Goal: Information Seeking & Learning: Learn about a topic

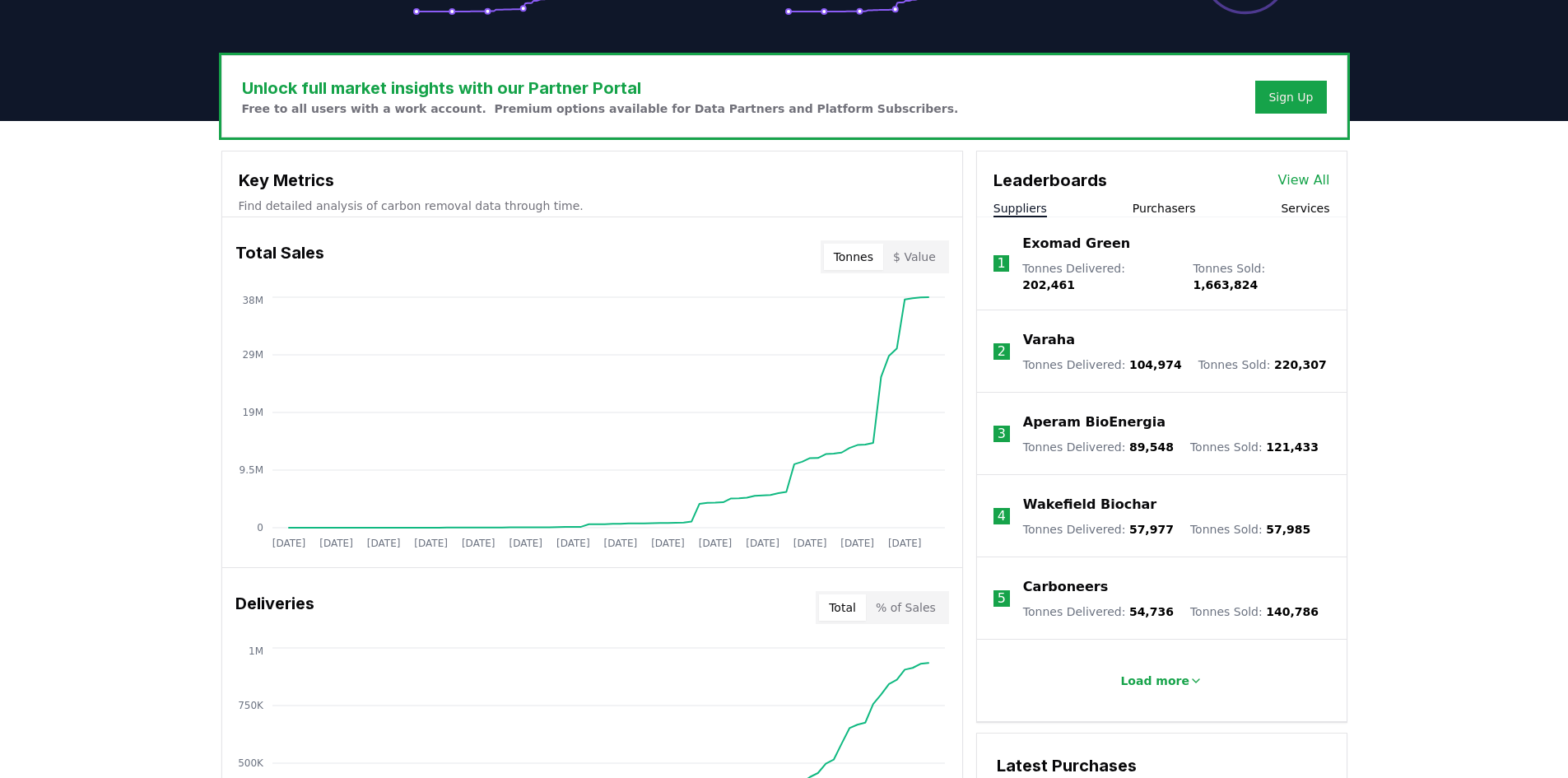
scroll to position [494, 0]
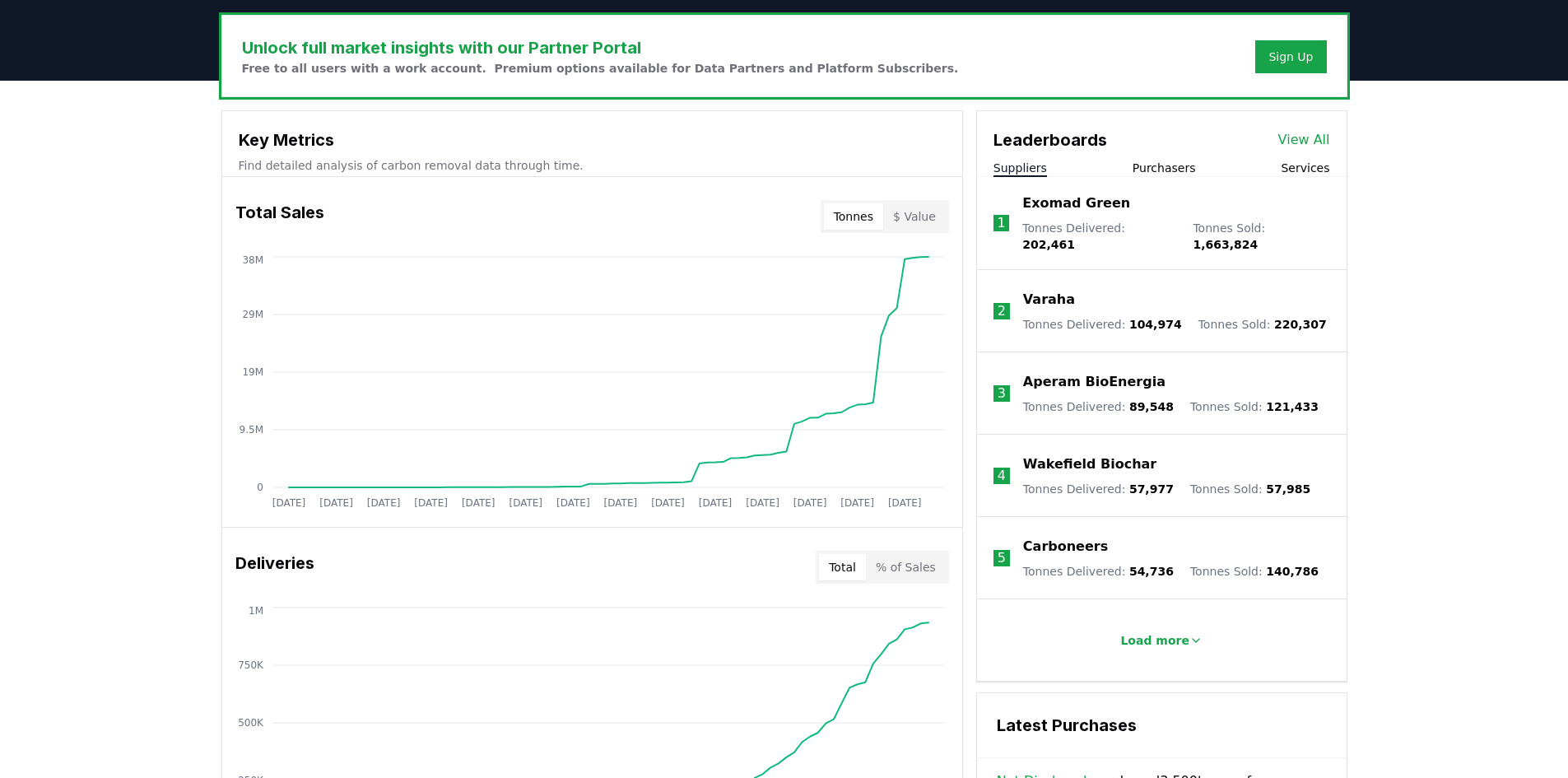
click at [1152, 164] on button "Purchasers" at bounding box center [1164, 168] width 64 height 17
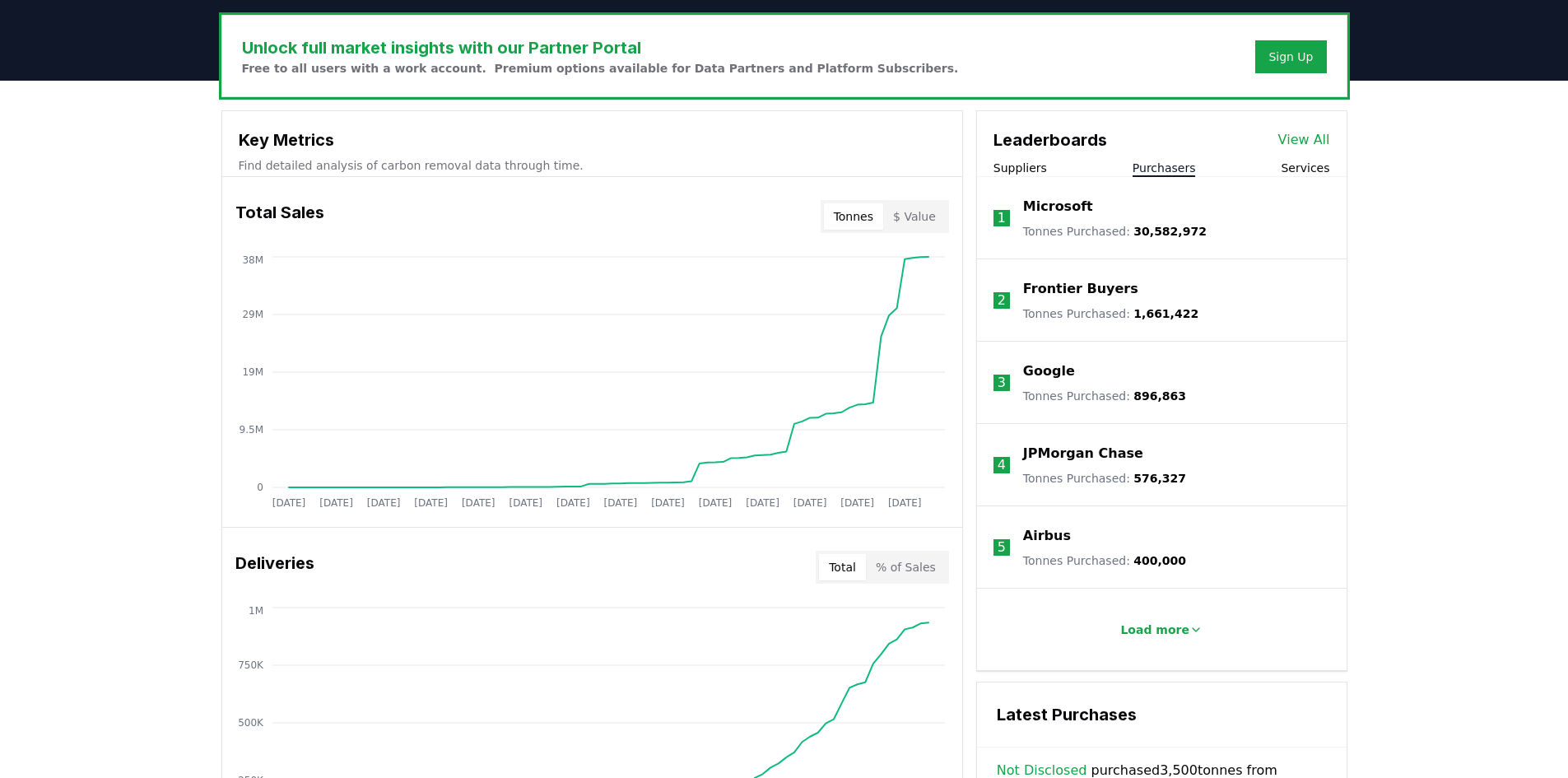
click at [1036, 158] on div "Leaderboards View All Suppliers Purchasers Services" at bounding box center [1162, 144] width 370 height 65
click at [1032, 173] on button "Suppliers" at bounding box center [1020, 168] width 53 height 17
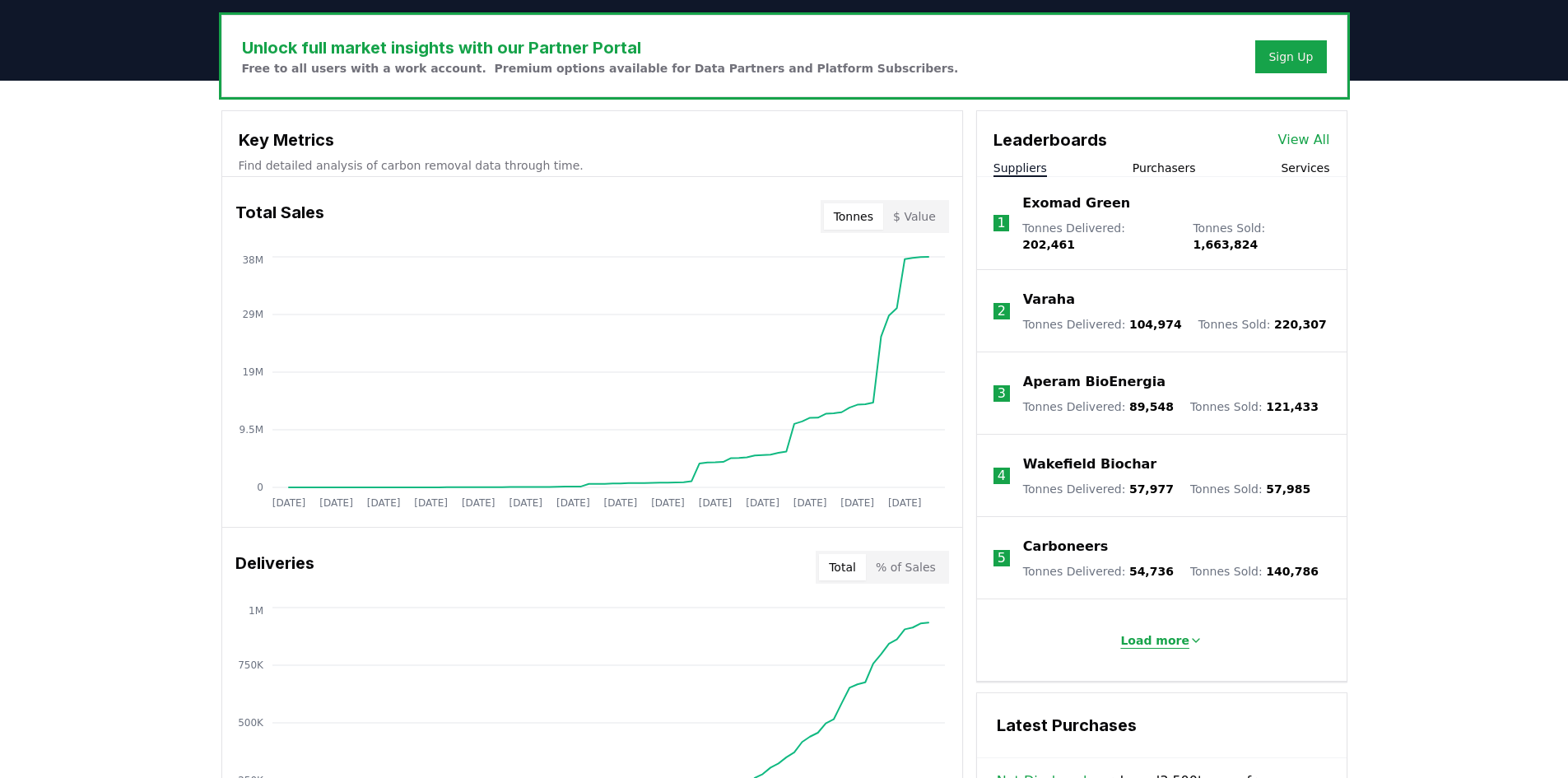
click at [1166, 632] on p "Load more" at bounding box center [1154, 641] width 69 height 17
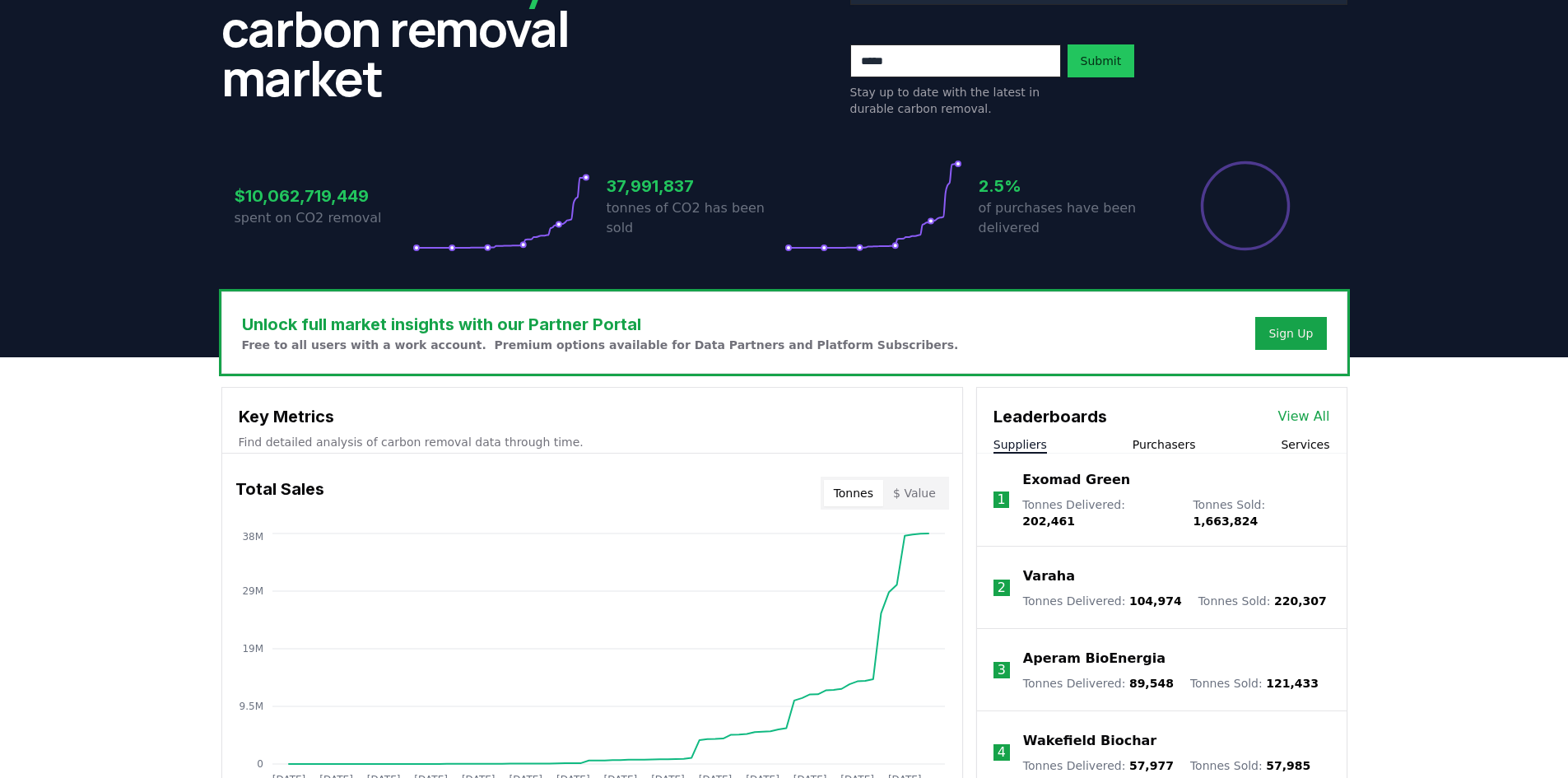
scroll to position [247, 0]
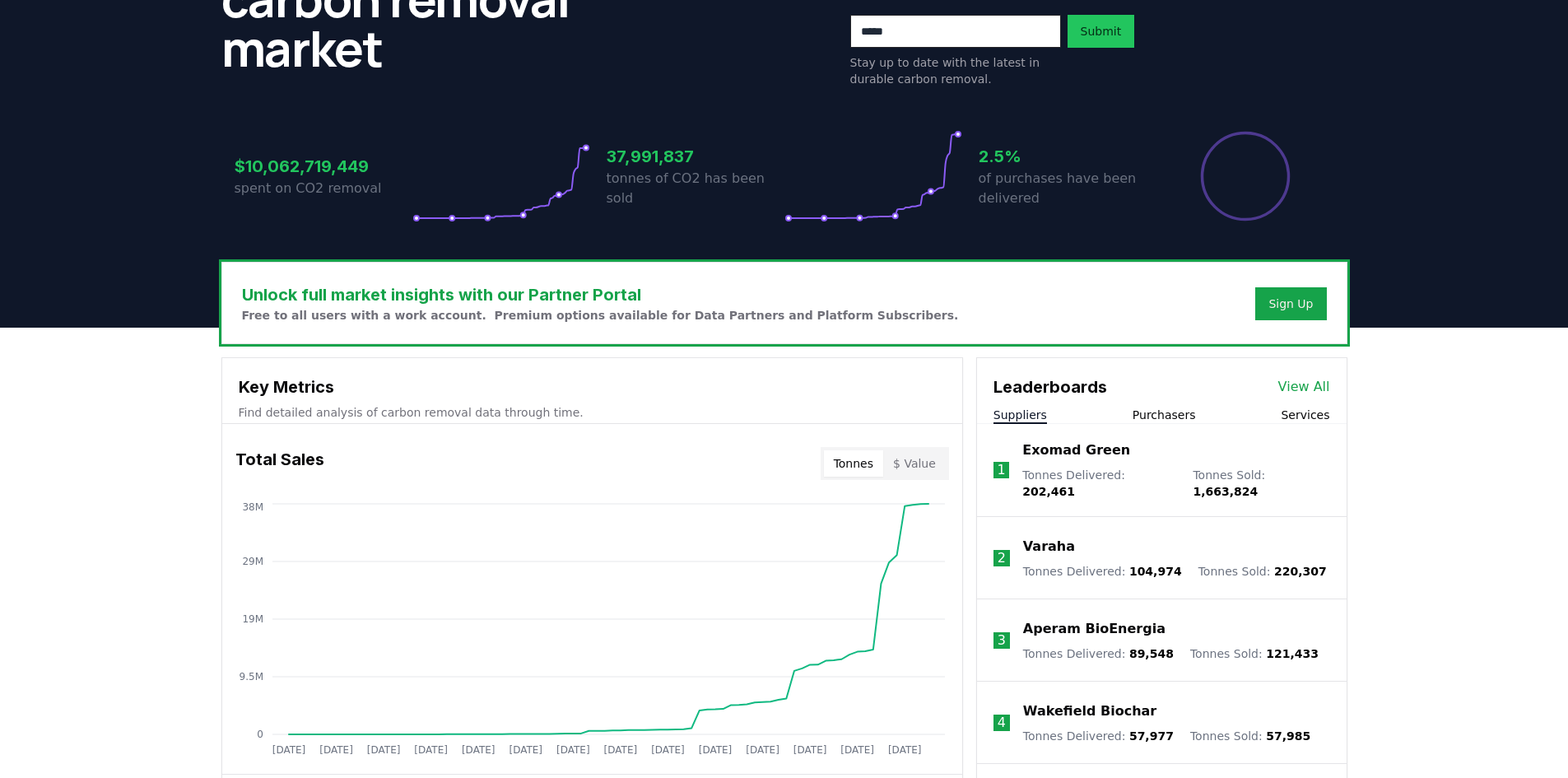
click at [1333, 360] on div "Leaderboards View All" at bounding box center [1162, 378] width 370 height 41
click at [1324, 376] on div "Leaderboards View All" at bounding box center [1162, 378] width 370 height 41
click at [1317, 390] on link "View All" at bounding box center [1304, 387] width 52 height 20
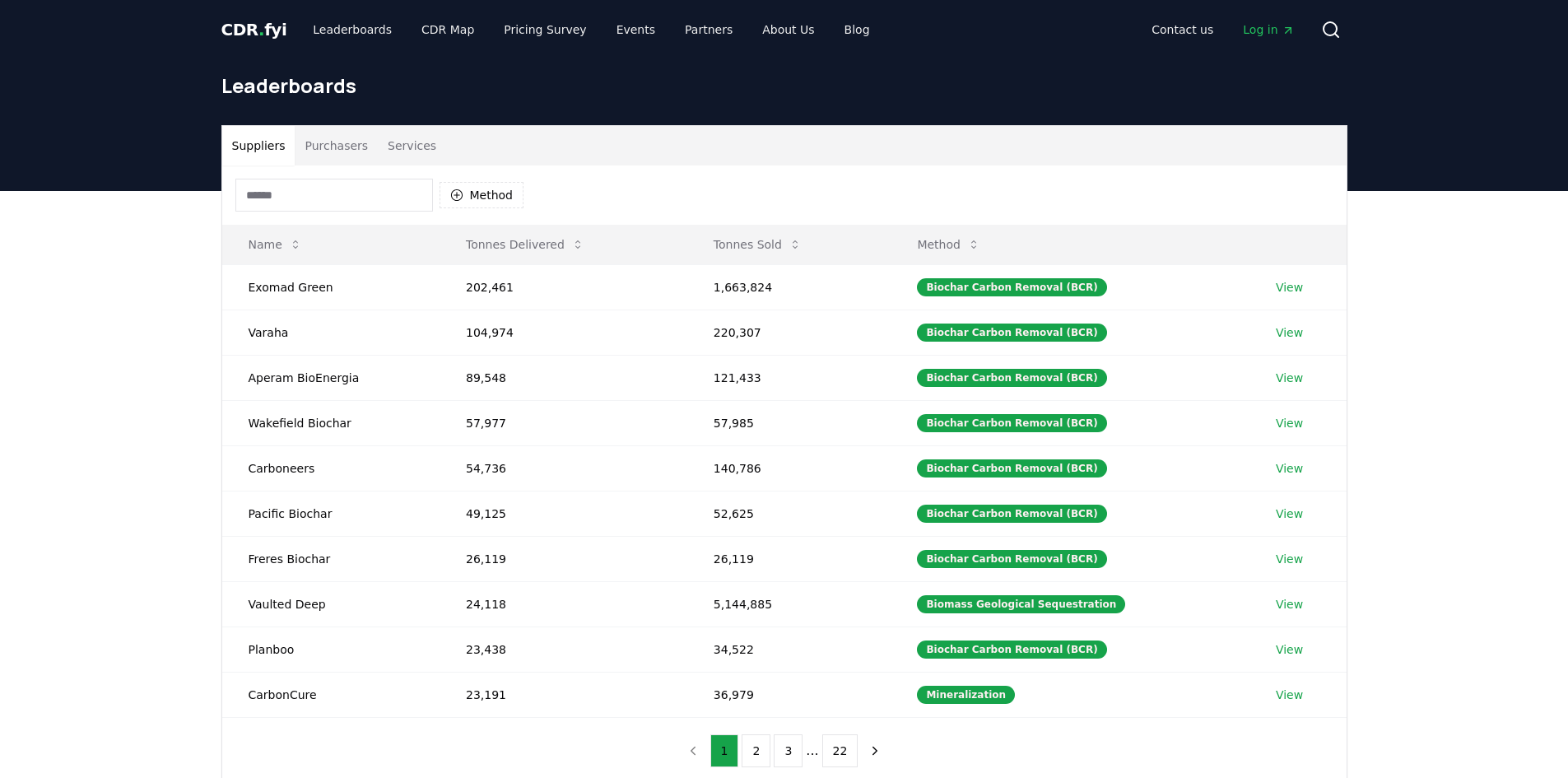
click at [520, 178] on div "Method" at bounding box center [379, 194] width 289 height 33
click at [461, 190] on icon "button" at bounding box center [457, 195] width 13 height 13
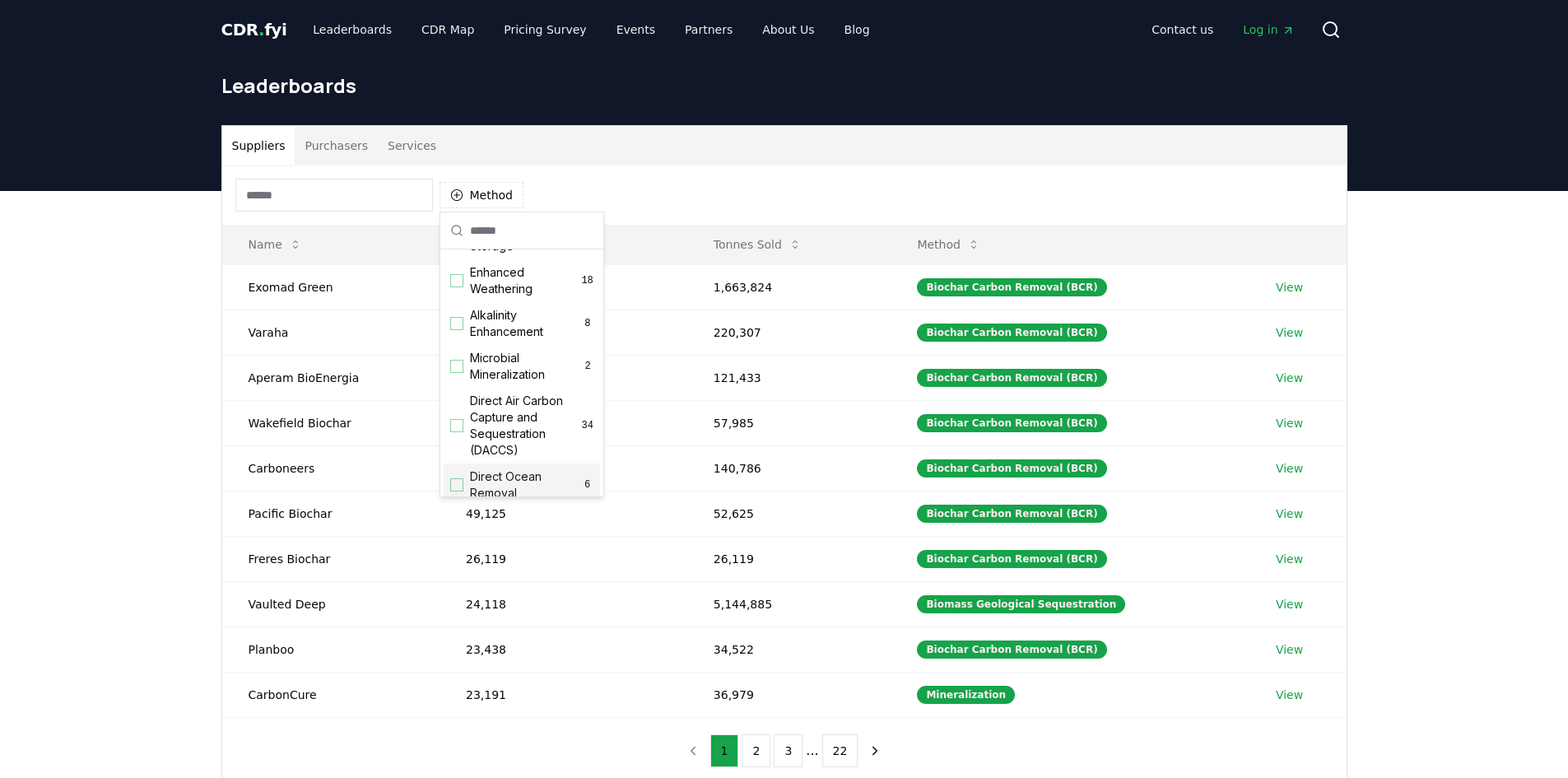
scroll to position [329, 0]
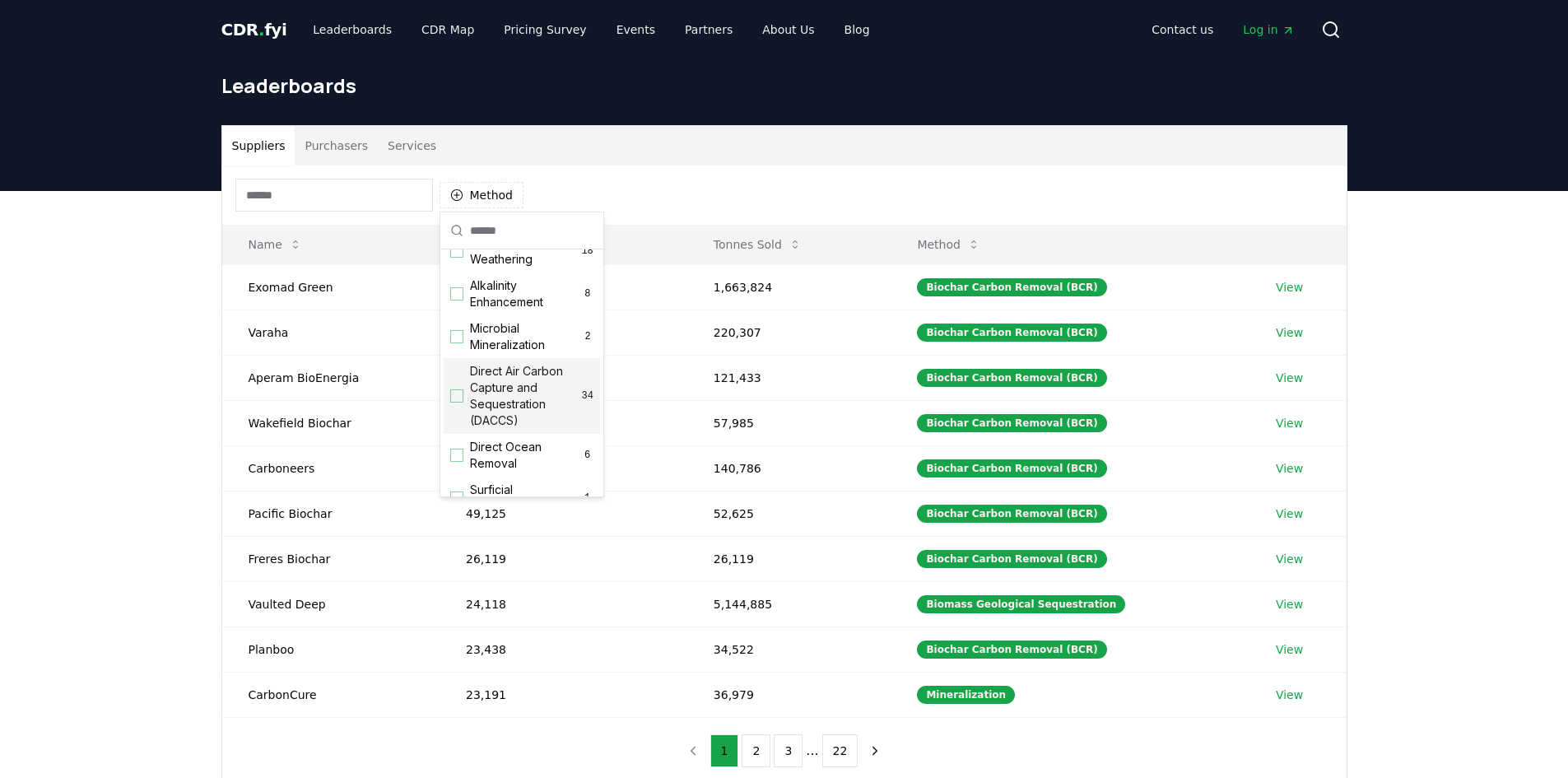
click at [529, 395] on span "Direct Air Carbon Capture and Sequestration (DACCS)" at bounding box center [526, 396] width 112 height 65
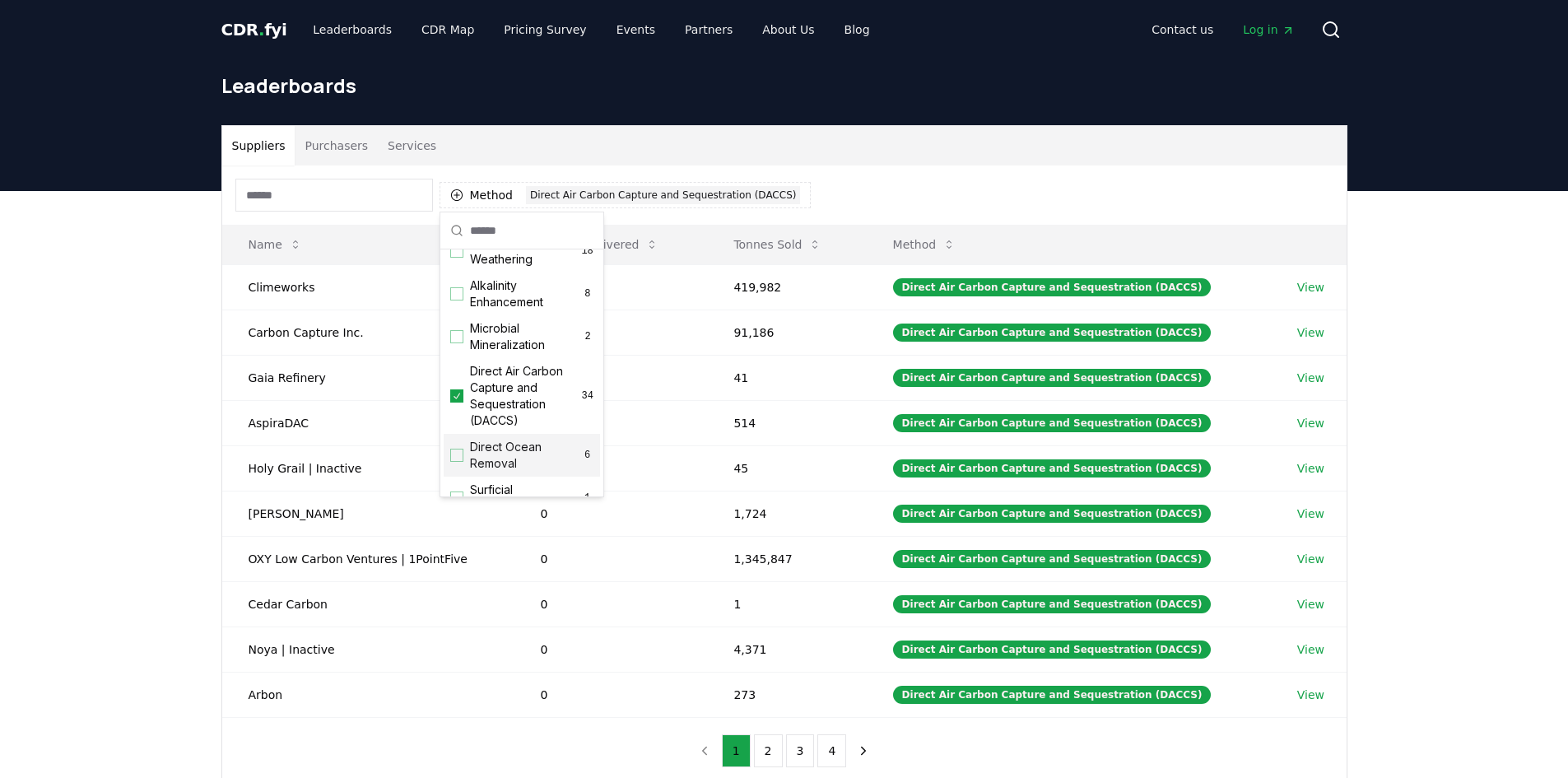
click at [113, 397] on div "Suppliers Purchasers Services Method 1 Direct Air Carbon Capture and Sequestrat…" at bounding box center [784, 520] width 1568 height 659
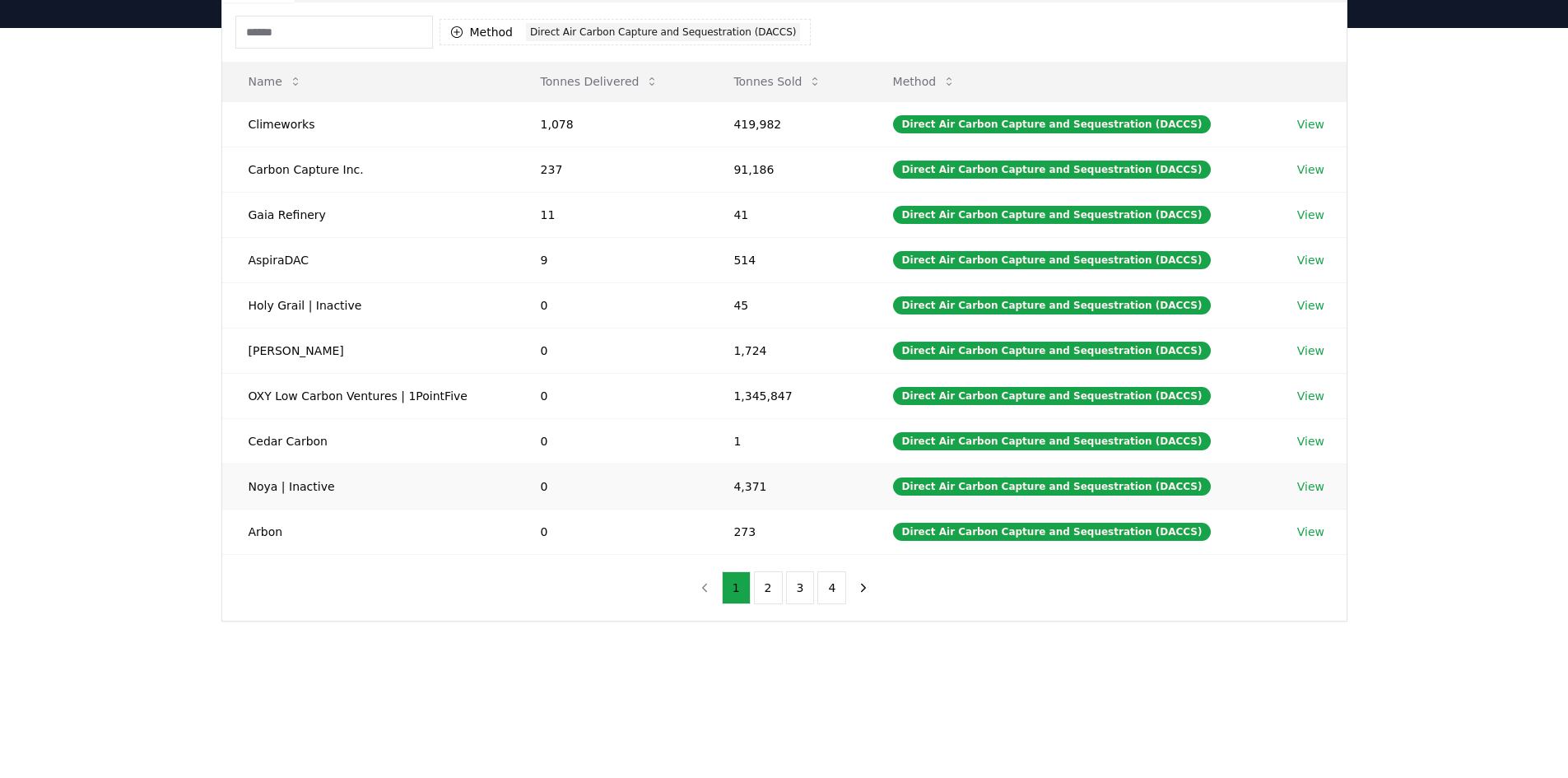
scroll to position [164, 0]
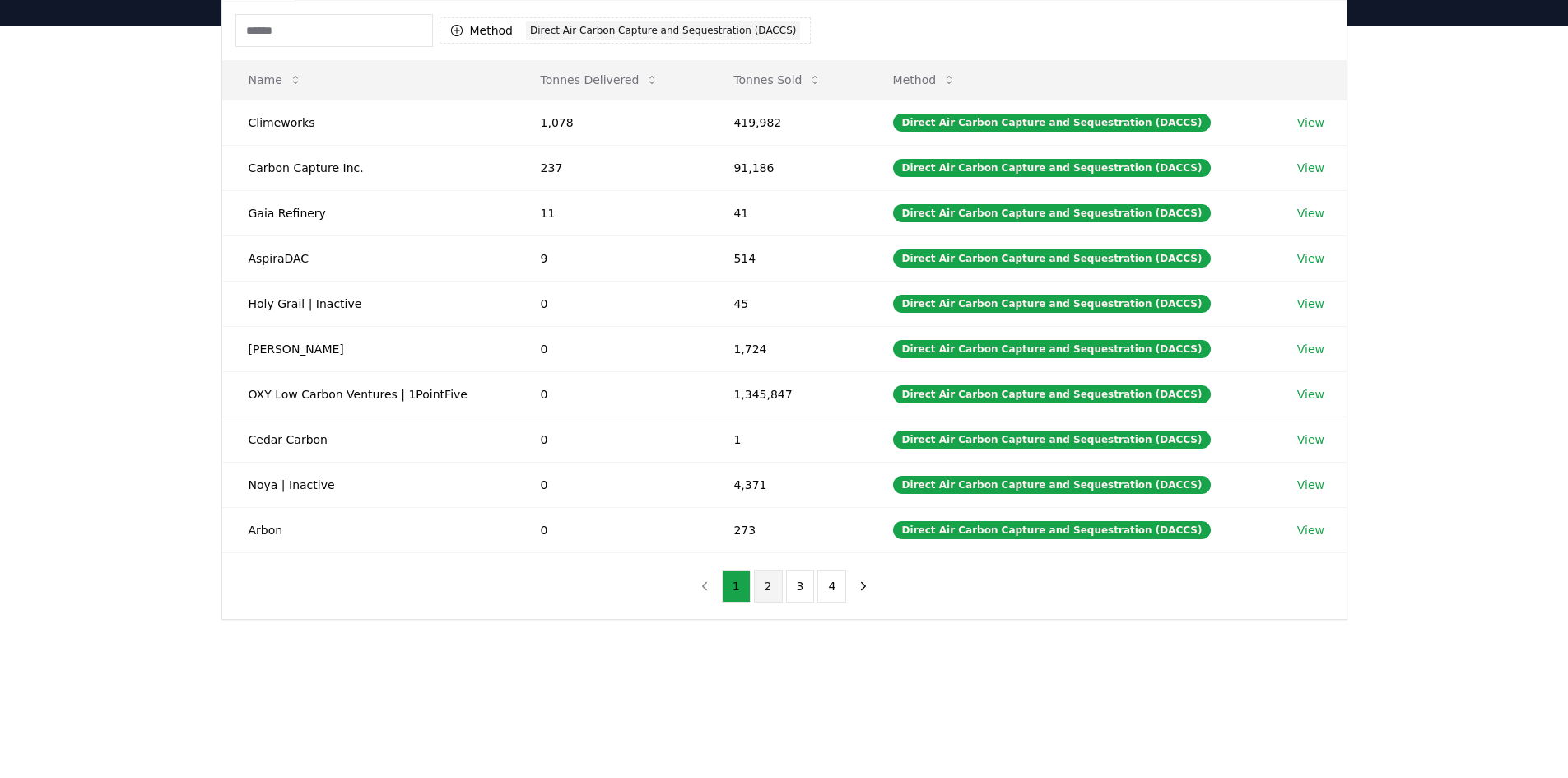
click at [765, 592] on button "2" at bounding box center [768, 586] width 29 height 33
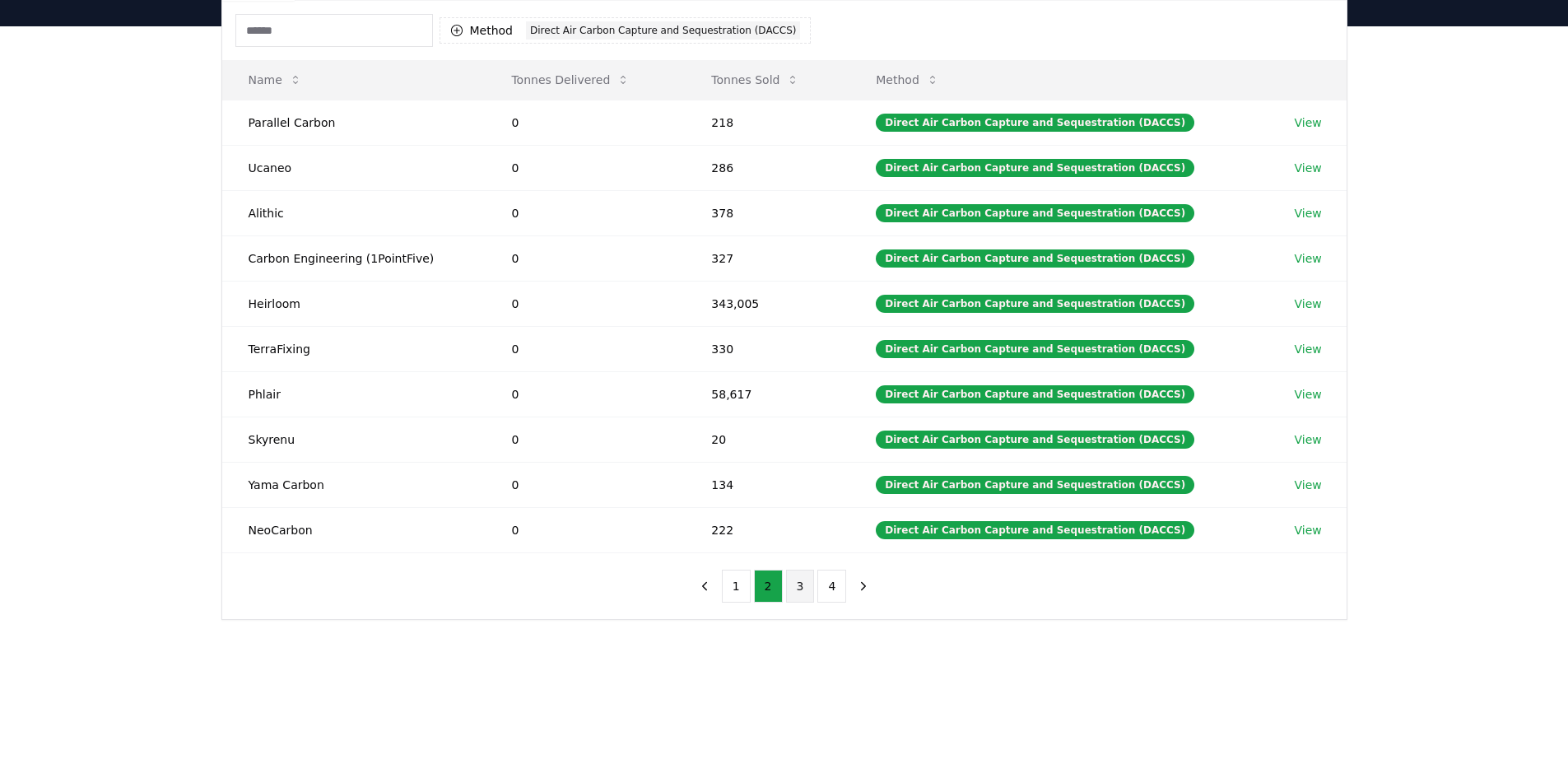
click at [789, 586] on button "3" at bounding box center [800, 586] width 29 height 33
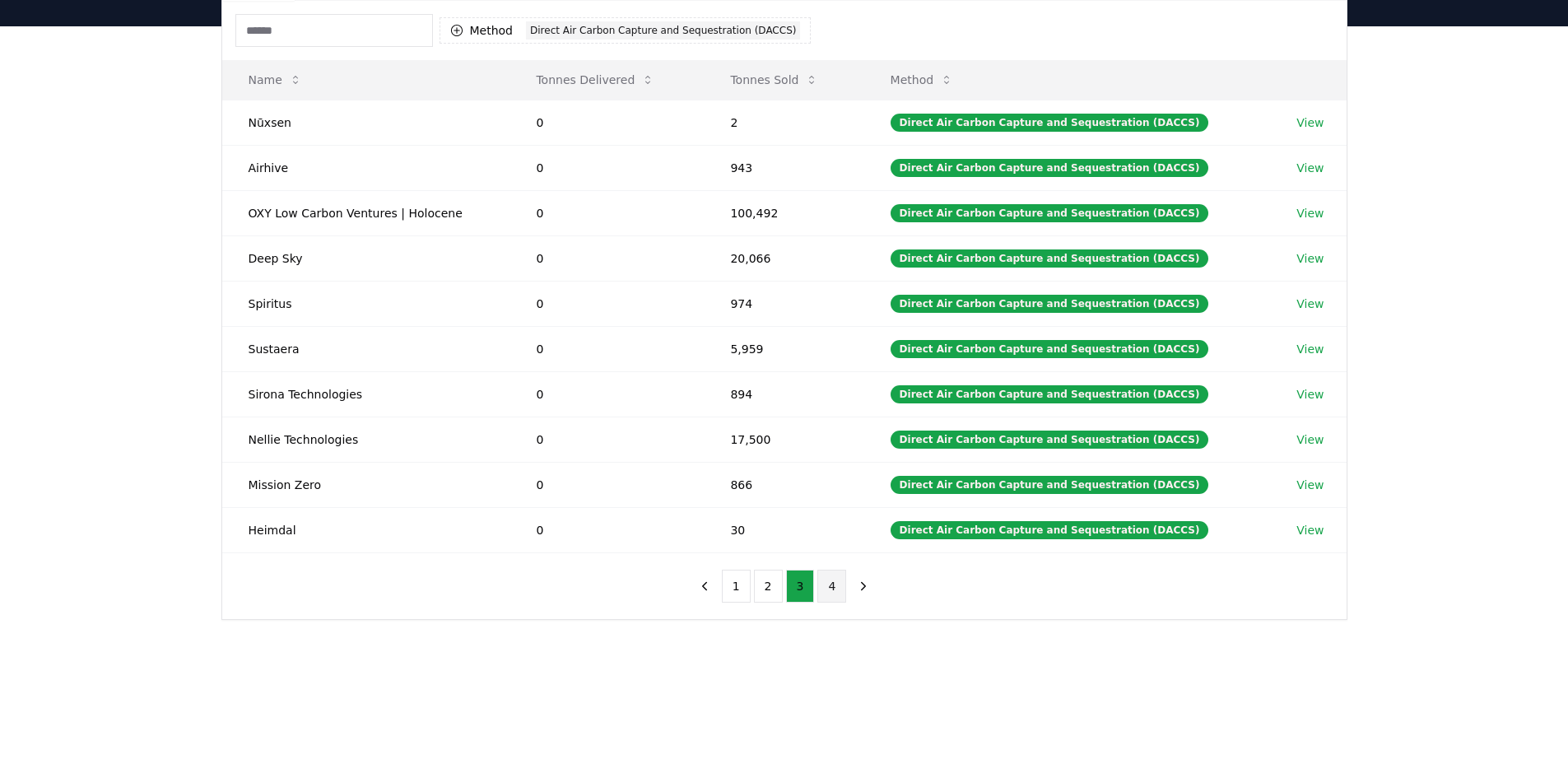
click at [825, 589] on button "4" at bounding box center [831, 586] width 29 height 33
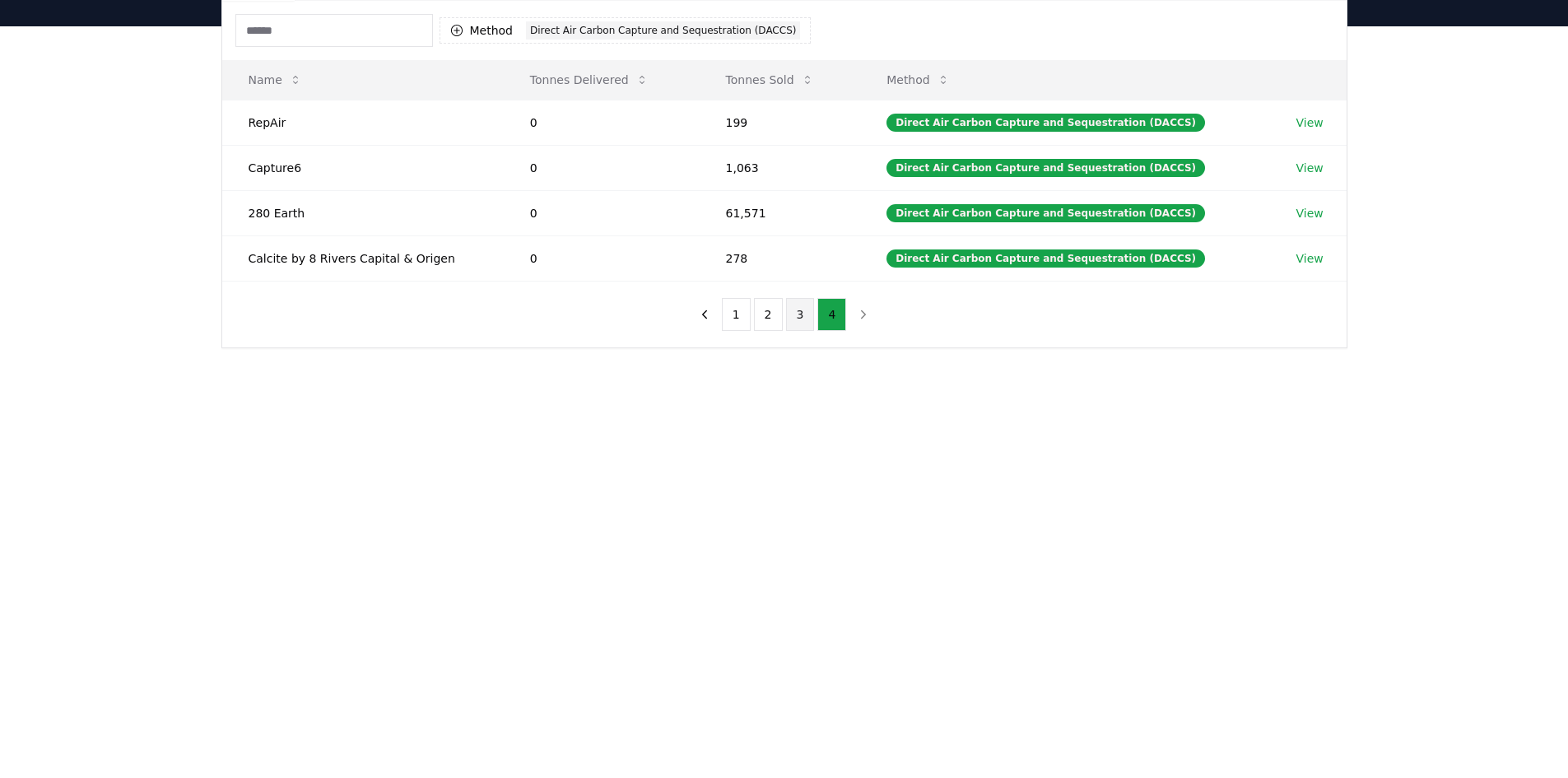
click at [786, 320] on button "3" at bounding box center [800, 314] width 29 height 33
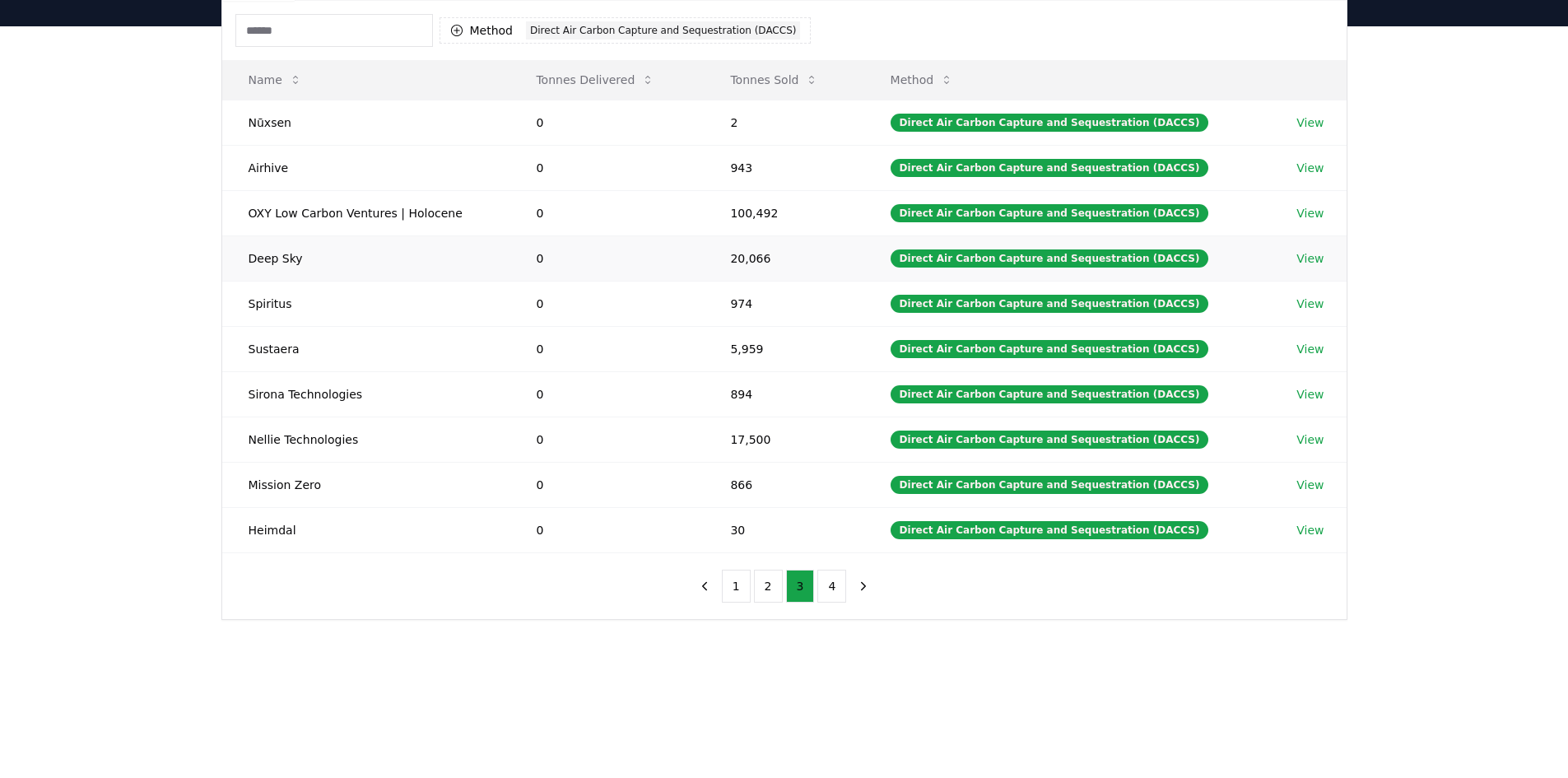
click at [1298, 262] on link "View" at bounding box center [1309, 259] width 27 height 17
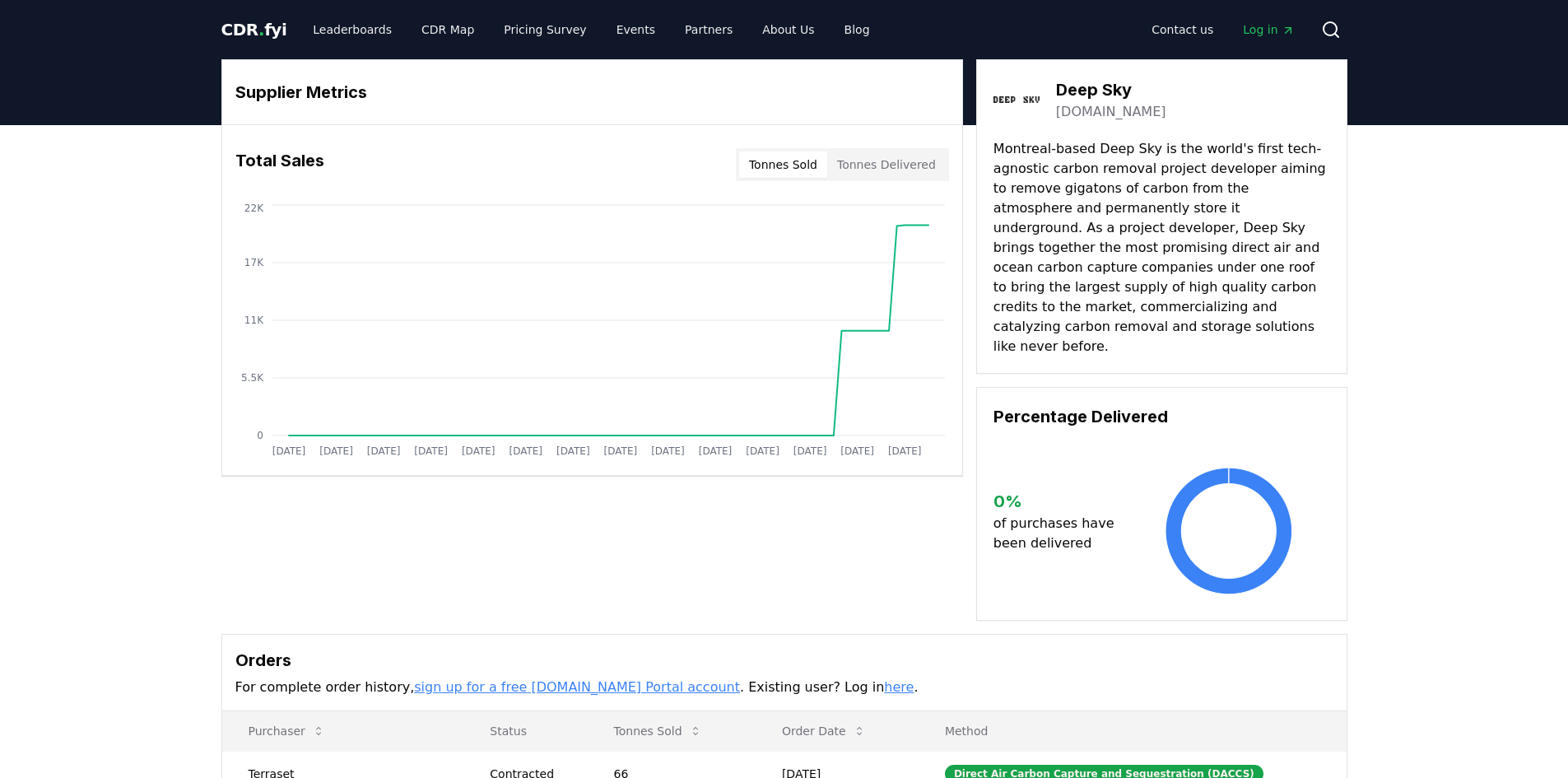
click at [872, 160] on button "Tonnes Delivered" at bounding box center [886, 164] width 119 height 26
click at [800, 158] on button "Tonnes Sold" at bounding box center [783, 164] width 88 height 26
click at [876, 158] on button "Tonnes Delivered" at bounding box center [886, 164] width 119 height 26
click at [812, 159] on button "Tonnes Sold" at bounding box center [783, 164] width 88 height 26
drag, startPoint x: 852, startPoint y: 318, endPoint x: 897, endPoint y: 324, distance: 45.4
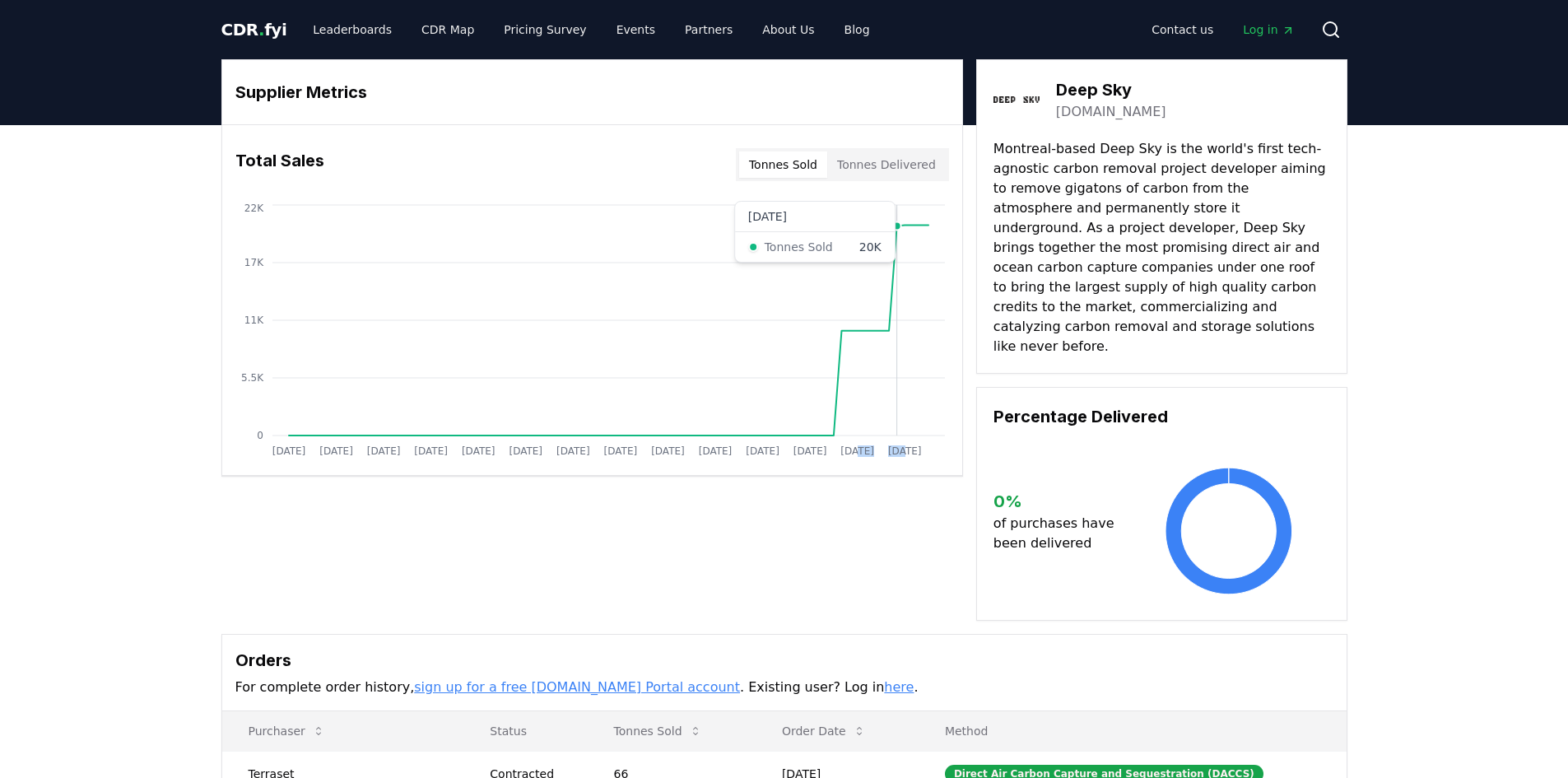
click at [897, 324] on icon "Jan 2019 Jul 2019 Jan 2020 Jul 2020 Jan 2021 Jul 2021 Jan 2022 Jul 2022 Jan 202…" at bounding box center [586, 332] width 727 height 263
click at [868, 455] on tspan "Jan 2025" at bounding box center [857, 451] width 34 height 11
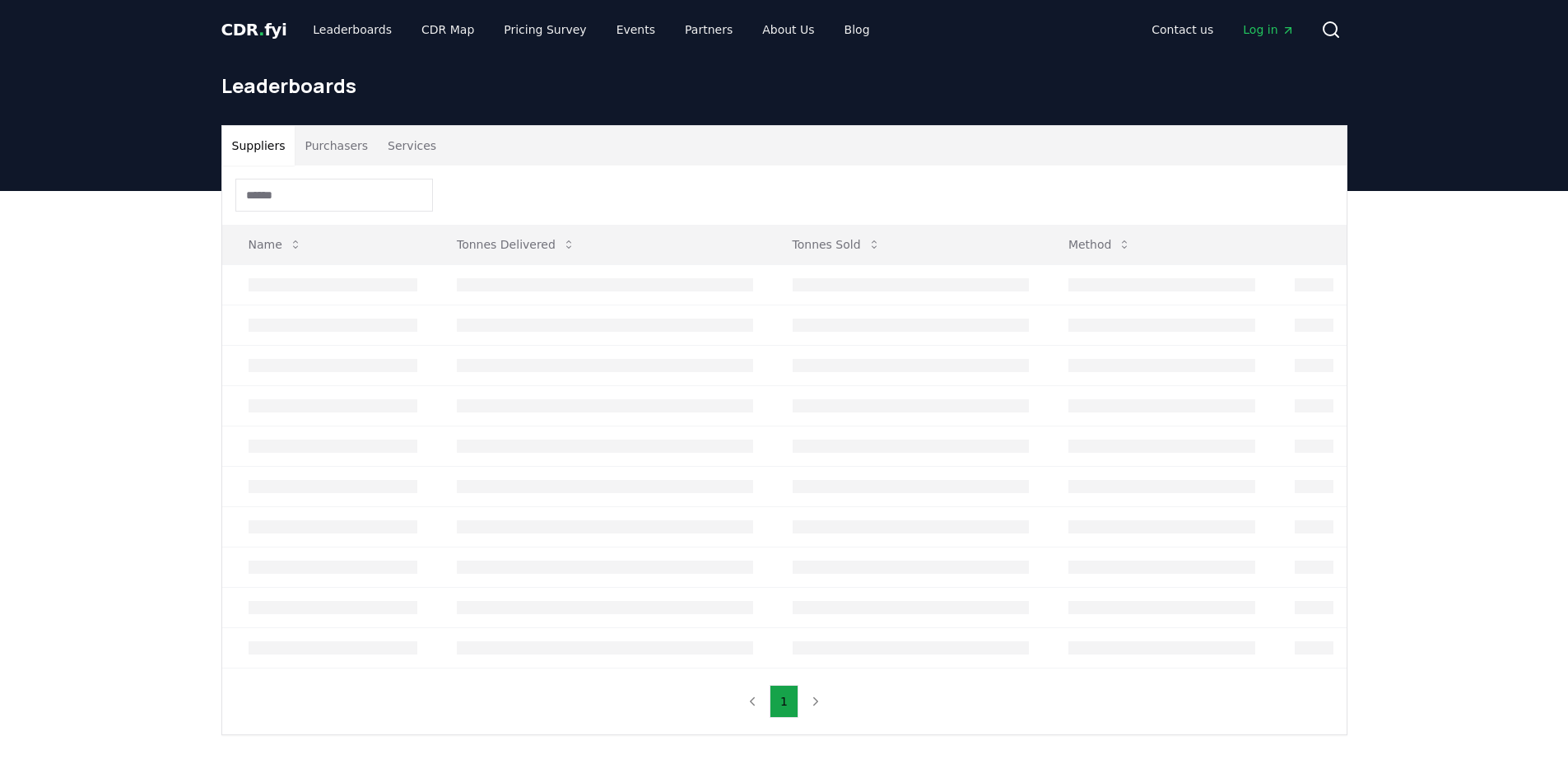
scroll to position [164, 0]
